Goal: Obtain resource: Download file/media

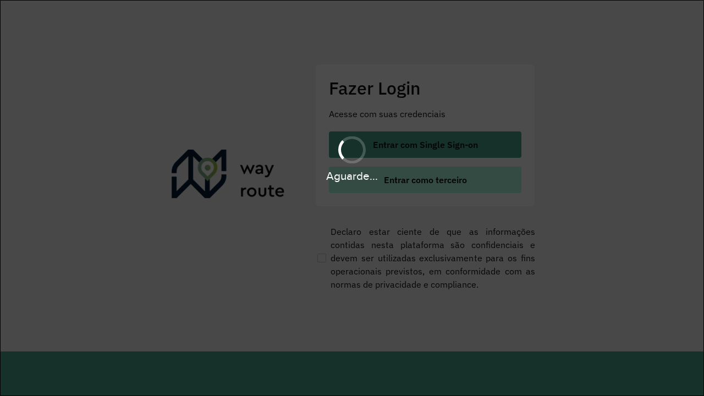
click at [424, 180] on span "Entrar como terceiro" at bounding box center [425, 180] width 83 height 9
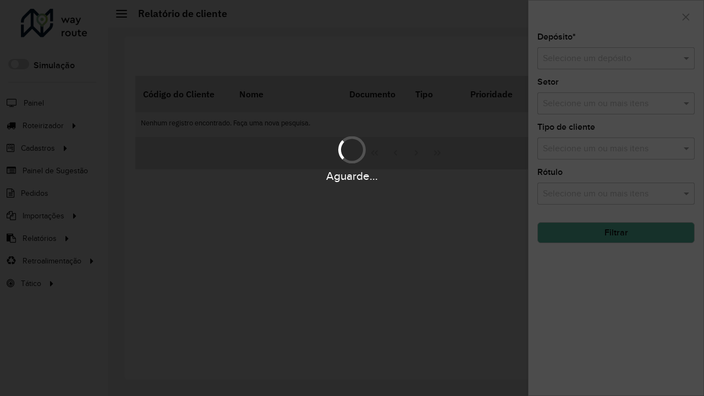
click at [605, 58] on input "text" at bounding box center [605, 58] width 124 height 13
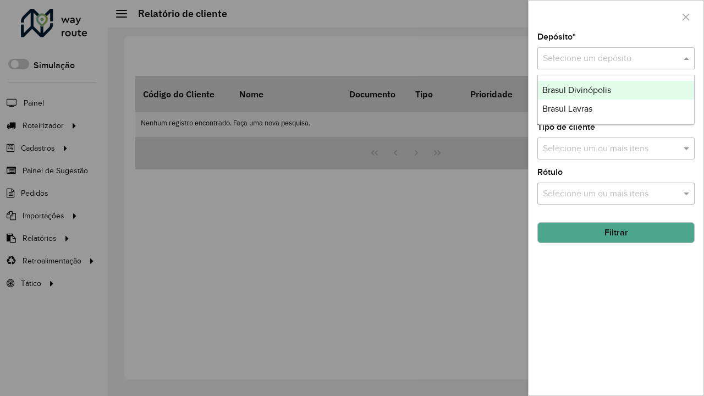
click at [616, 109] on div "Brasul Lavras" at bounding box center [616, 109] width 156 height 19
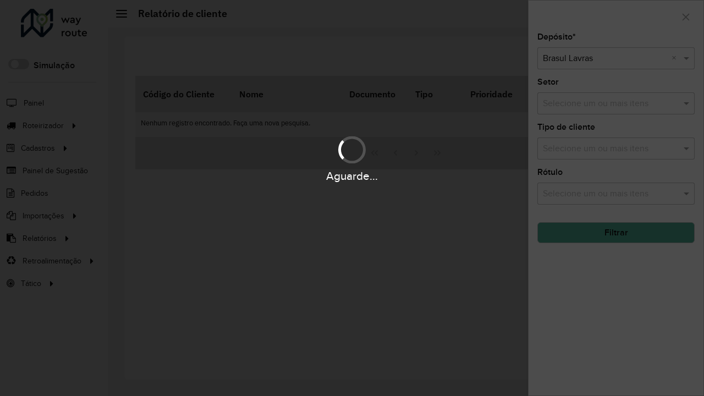
click at [616, 233] on button "Filtrar" at bounding box center [616, 232] width 157 height 21
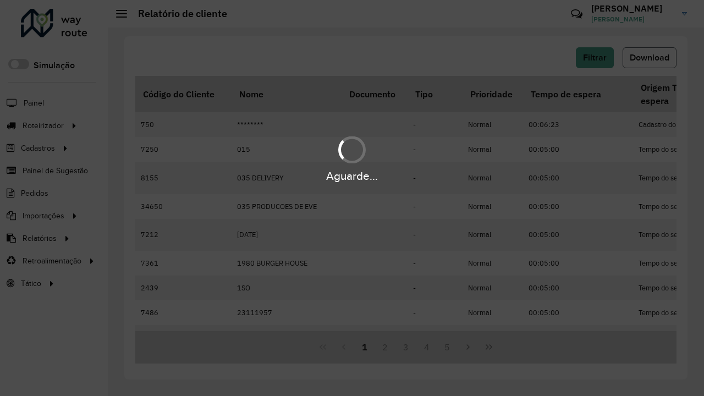
click at [650, 58] on span "Download" at bounding box center [650, 57] width 40 height 9
